Goal: Transaction & Acquisition: Book appointment/travel/reservation

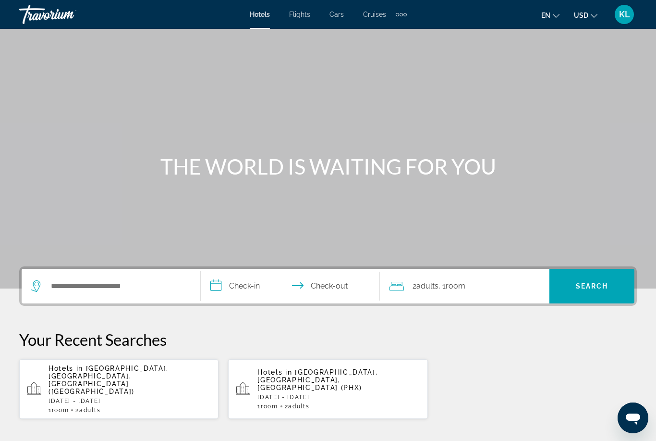
click at [158, 397] on p "[DATE] - [DATE]" at bounding box center [130, 400] width 162 height 7
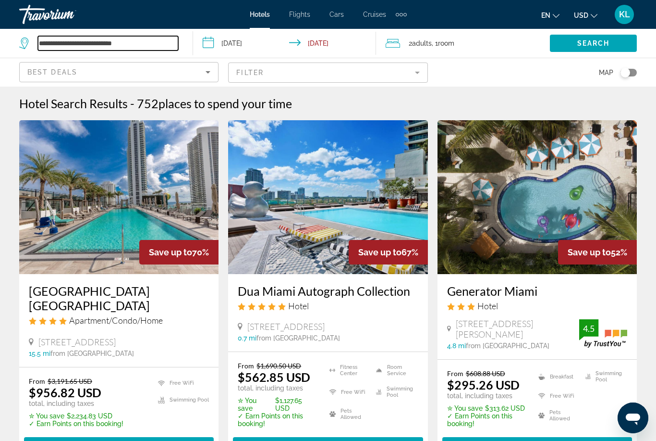
click at [116, 49] on input "**********" at bounding box center [108, 43] width 140 height 14
type input "*********"
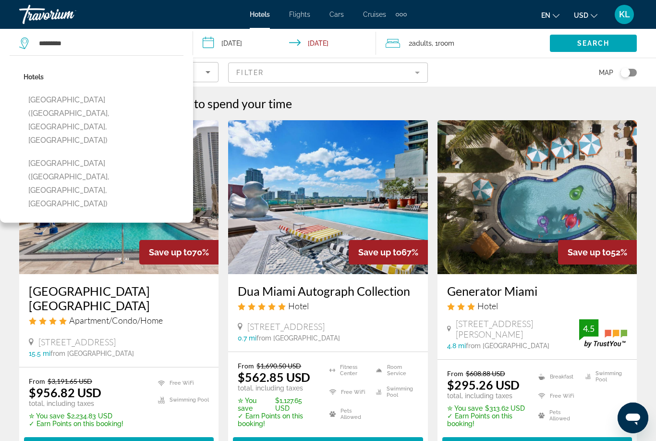
click at [113, 154] on button "[GEOGRAPHIC_DATA] ([GEOGRAPHIC_DATA], [GEOGRAPHIC_DATA], [GEOGRAPHIC_DATA])" at bounding box center [104, 183] width 160 height 59
type input "**********"
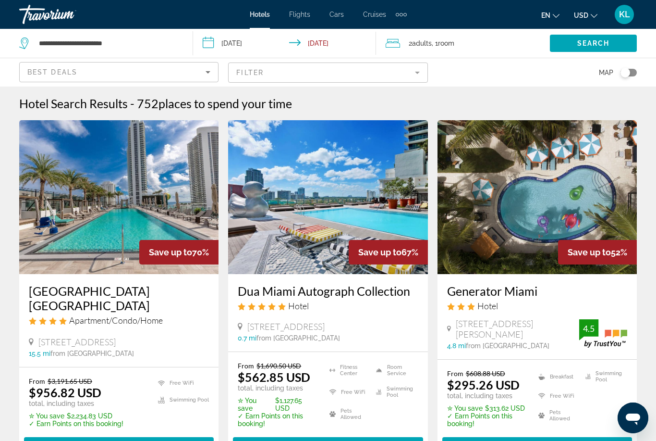
click at [331, 44] on input "**********" at bounding box center [286, 45] width 187 height 32
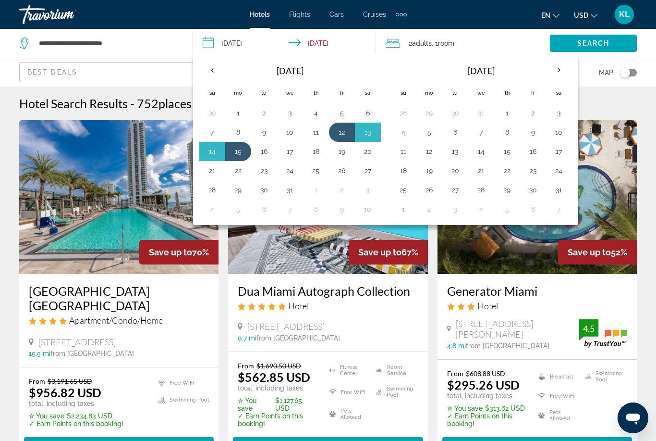
click at [213, 152] on button "14" at bounding box center [212, 151] width 15 height 13
click at [345, 133] on button "12" at bounding box center [341, 131] width 15 height 13
type input "**********"
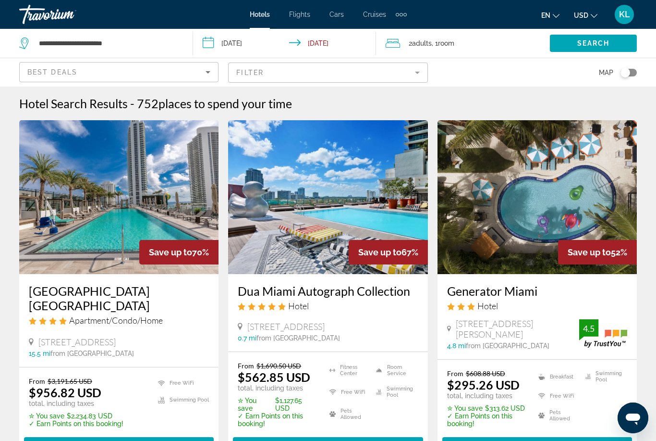
click at [587, 49] on span "Search widget" at bounding box center [593, 43] width 87 height 23
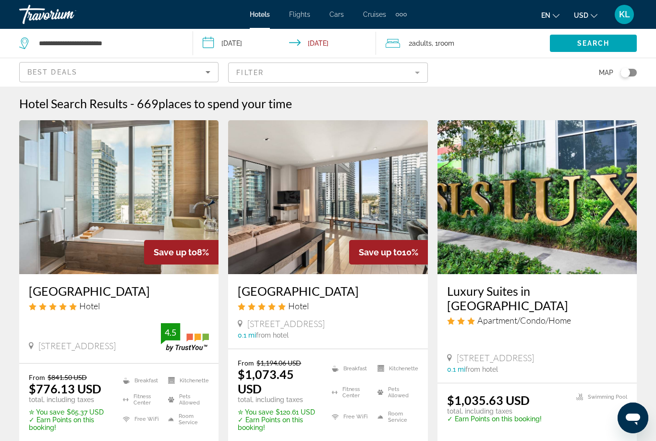
click at [77, 236] on img "Main content" at bounding box center [118, 197] width 199 height 154
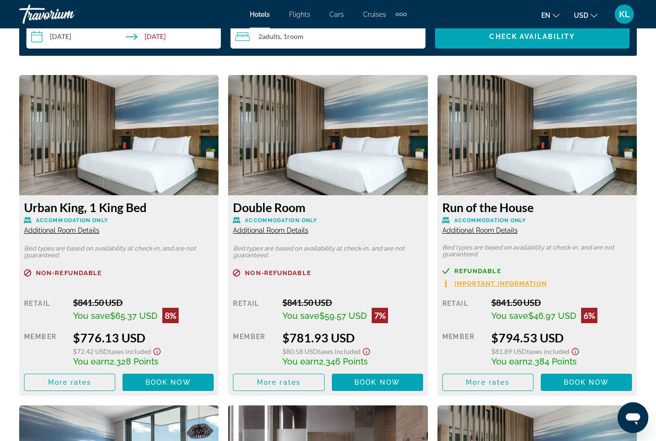
scroll to position [1453, 0]
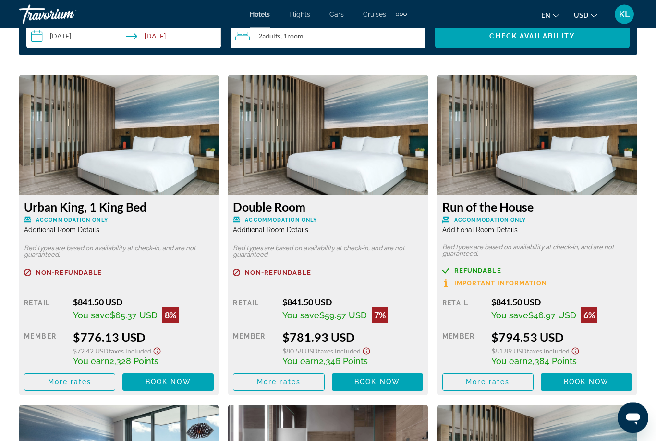
click at [52, 233] on span "Additional Room Details" at bounding box center [61, 230] width 75 height 8
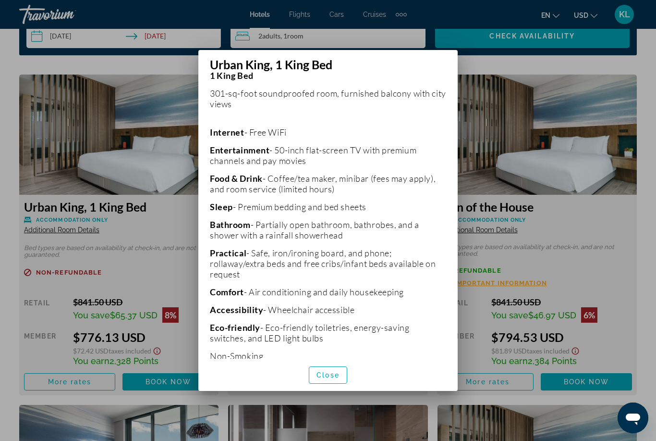
scroll to position [209, 0]
click at [332, 386] on span "button" at bounding box center [327, 374] width 37 height 23
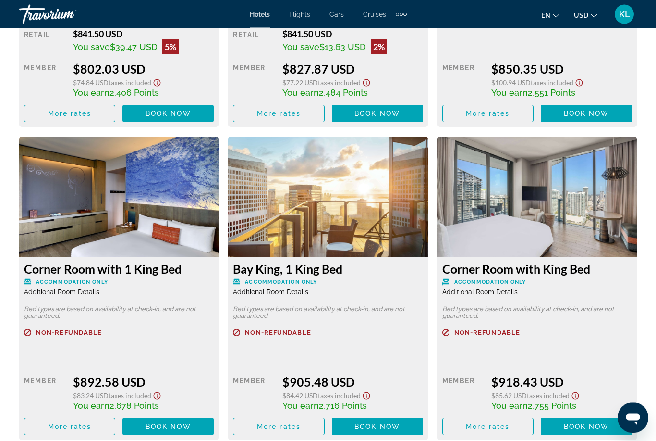
scroll to position [2051, 0]
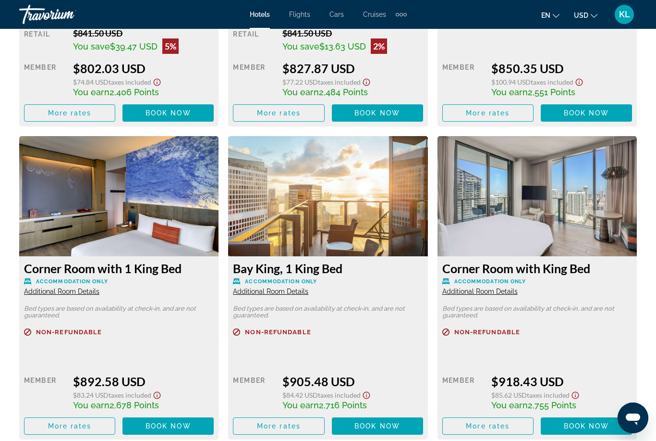
click at [291, 288] on span "Additional Room Details" at bounding box center [270, 291] width 75 height 8
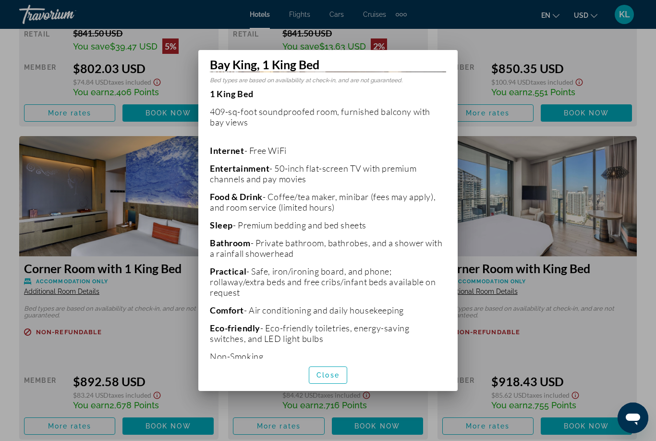
scroll to position [172, 0]
click at [336, 373] on span "button" at bounding box center [327, 374] width 37 height 23
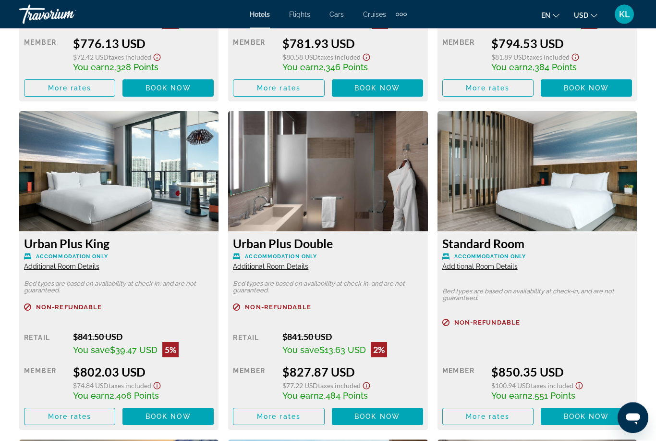
scroll to position [1747, 0]
click at [163, 412] on span "Book now" at bounding box center [169, 416] width 46 height 8
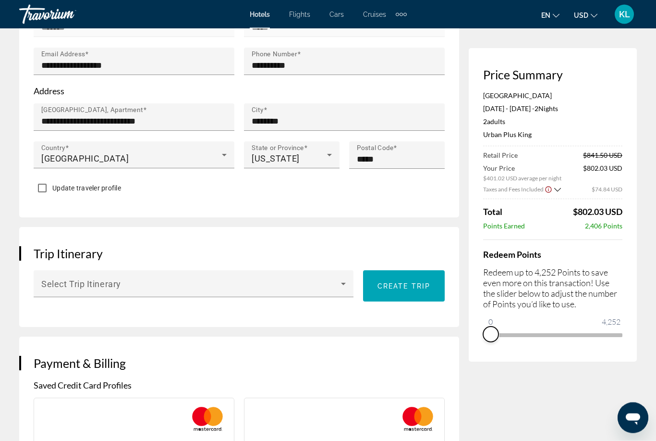
scroll to position [375, 0]
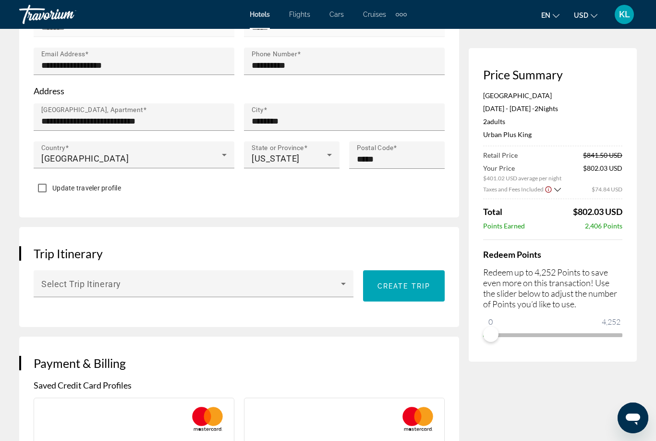
click at [344, 287] on icon "Main content" at bounding box center [344, 284] width 12 height 12
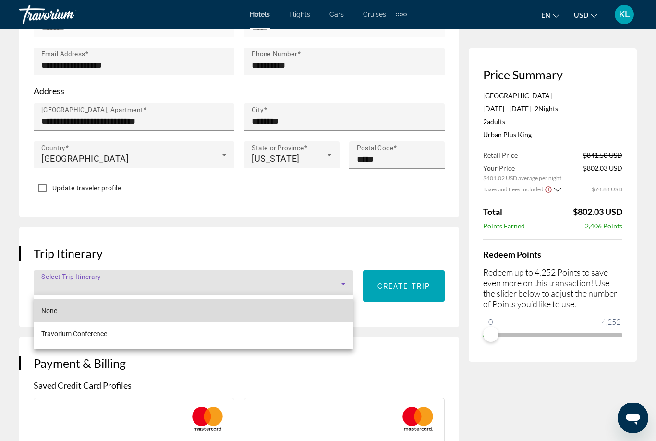
click at [329, 307] on mat-option "None" at bounding box center [194, 310] width 320 height 23
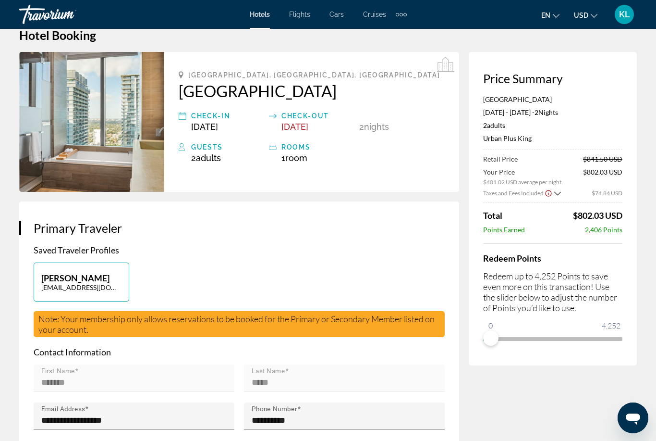
scroll to position [0, 0]
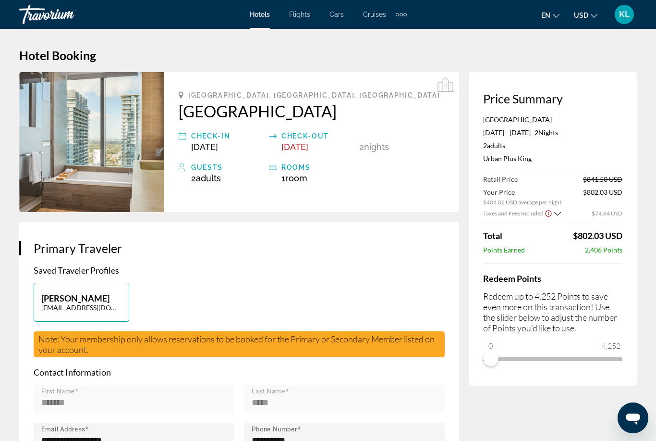
click at [626, 15] on span "KL" at bounding box center [624, 15] width 11 height 10
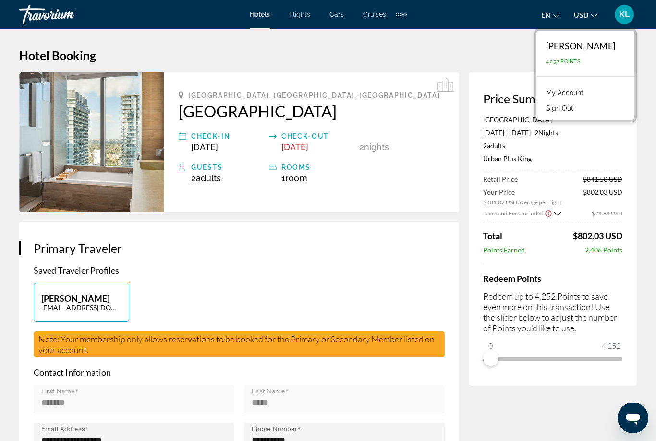
click at [578, 109] on button "Sign Out" at bounding box center [559, 108] width 37 height 12
